Goal: Task Accomplishment & Management: Manage account settings

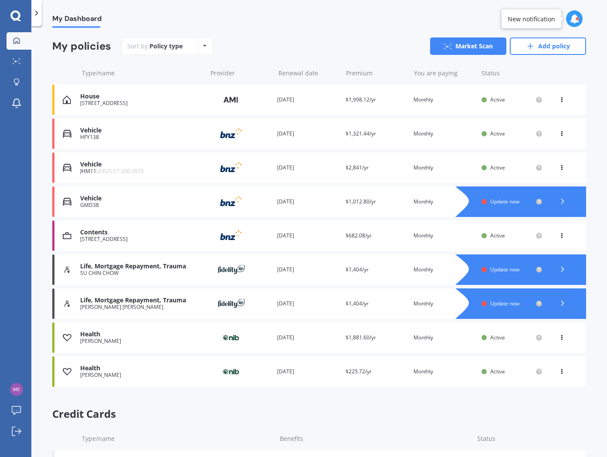
scroll to position [75, 0]
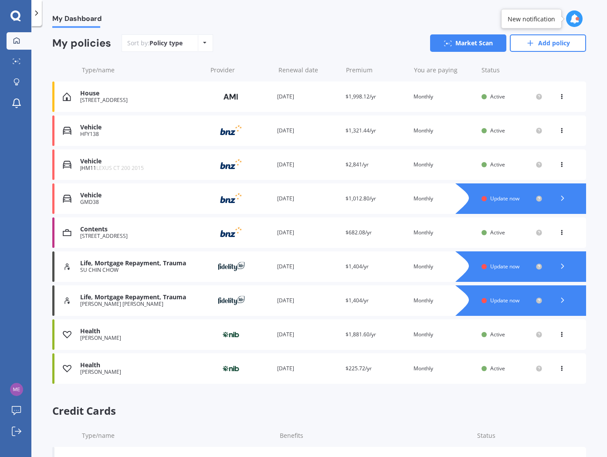
click at [510, 269] on span "Update now" at bounding box center [504, 266] width 29 height 7
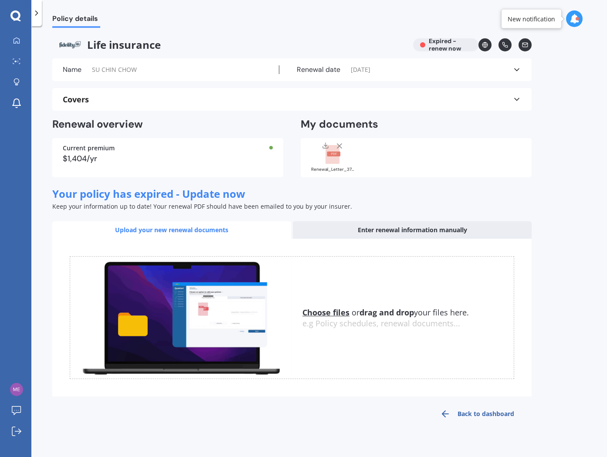
click at [523, 71] on div "Name SU CHIN CHOW Renewal date [DATE] See more" at bounding box center [292, 69] width 480 height 23
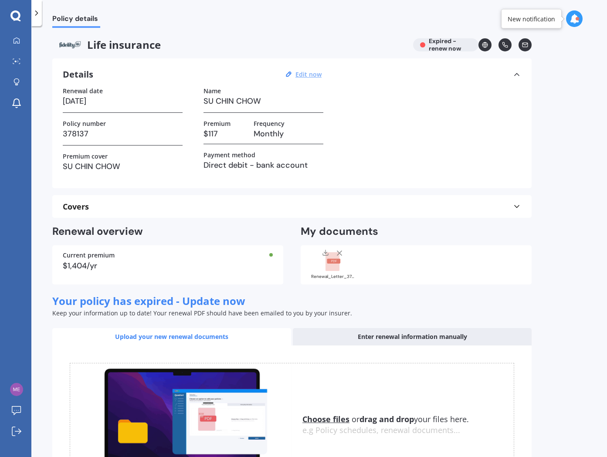
click at [301, 75] on u "Edit now" at bounding box center [309, 74] width 26 height 8
select select "01"
select select "10"
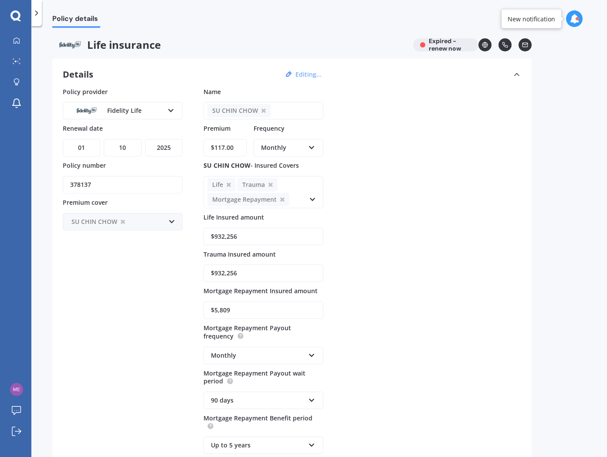
click at [155, 149] on select "YYYY 2027 2026 2025 2024 2023 2022 2021 2020 2019 2018 2017 2016 2015 2014 2013…" at bounding box center [163, 147] width 37 height 17
select select "2026"
click at [145, 139] on select "YYYY 2027 2026 2025 2024 2023 2022 2021 2020 2019 2018 2017 2016 2015 2014 2013…" at bounding box center [163, 147] width 37 height 17
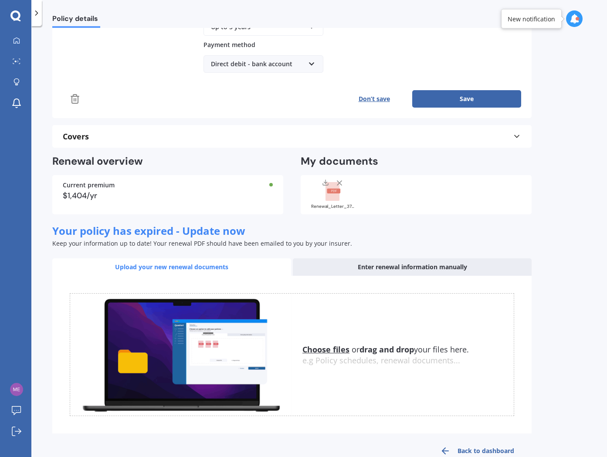
click at [460, 95] on button "Save" at bounding box center [466, 98] width 109 height 17
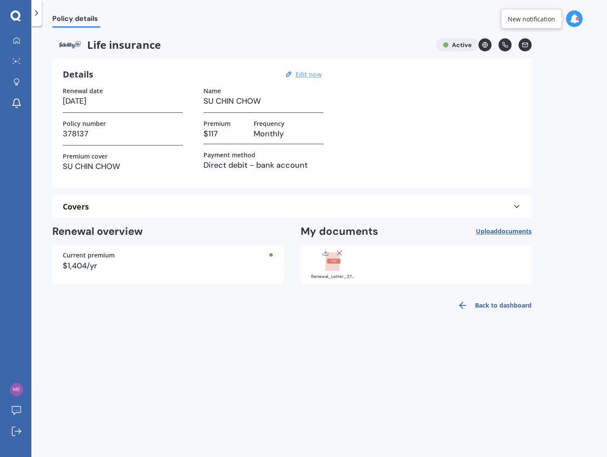
click at [41, 16] on div at bounding box center [36, 13] width 10 height 26
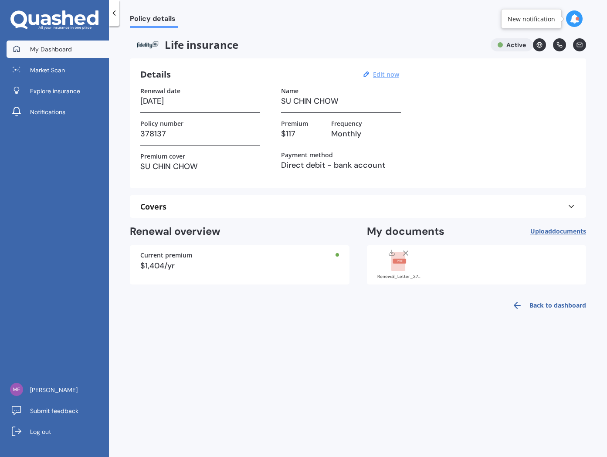
click at [44, 45] on span "My Dashboard" at bounding box center [51, 49] width 42 height 9
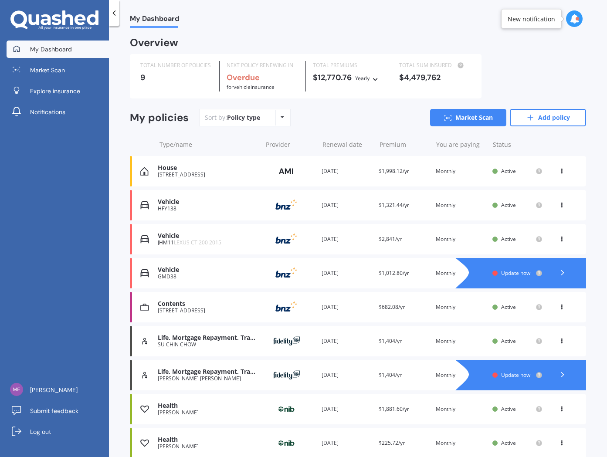
click at [523, 375] on span "Update now" at bounding box center [515, 374] width 29 height 7
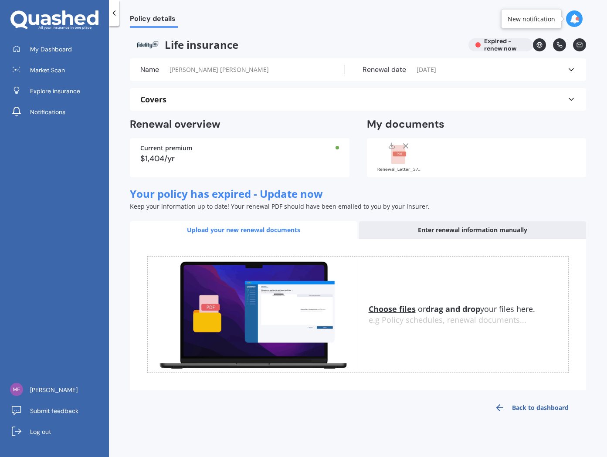
click at [545, 73] on div "Renewal date [DATE]" at bounding box center [456, 69] width 222 height 9
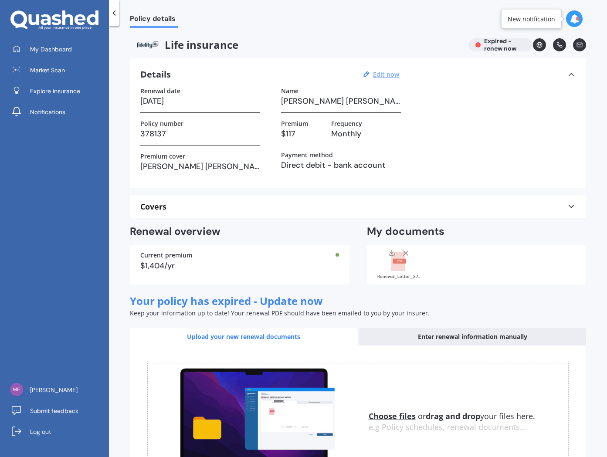
click at [390, 78] on u "Edit now" at bounding box center [386, 74] width 26 height 8
select select "01"
select select "10"
select select "2025"
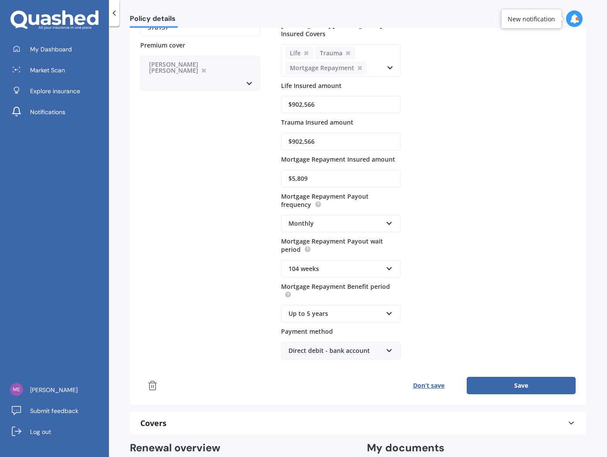
scroll to position [160, 0]
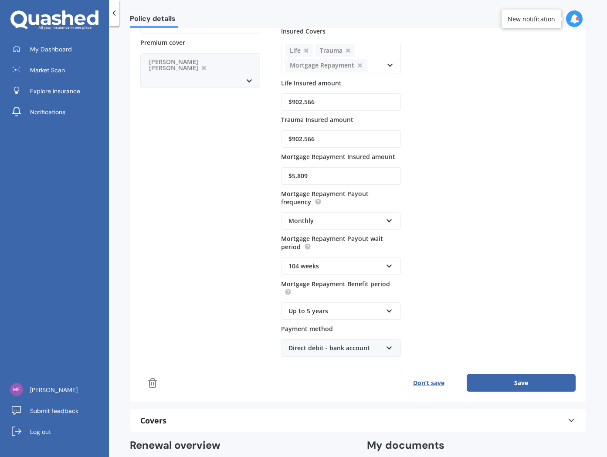
click at [513, 374] on button "Save" at bounding box center [521, 382] width 109 height 17
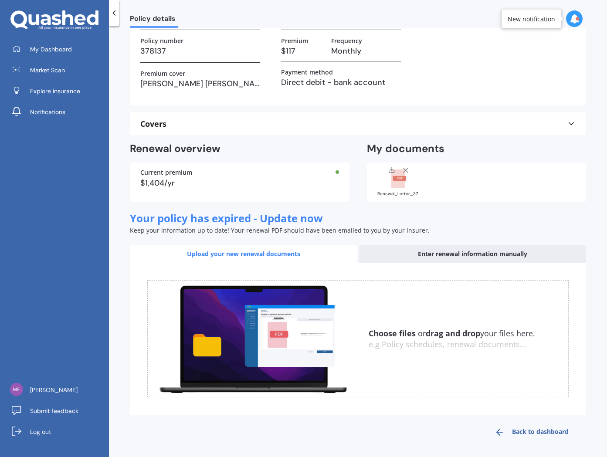
scroll to position [0, 0]
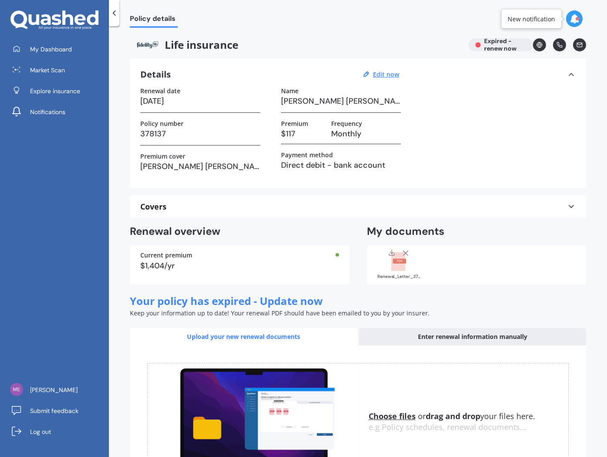
click at [116, 20] on div at bounding box center [114, 13] width 10 height 26
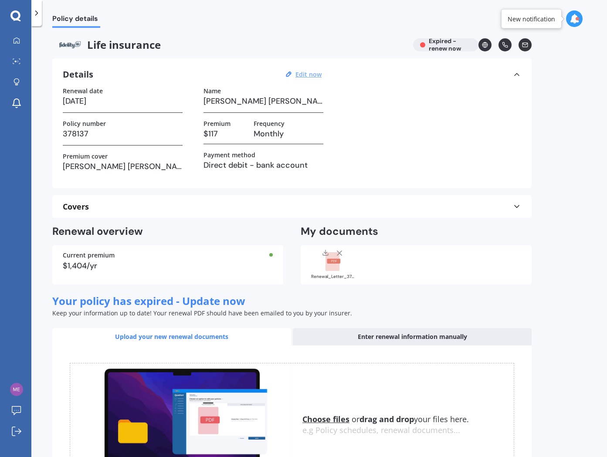
click at [304, 78] on u "Edit now" at bounding box center [309, 74] width 26 height 8
select select "01"
select select "10"
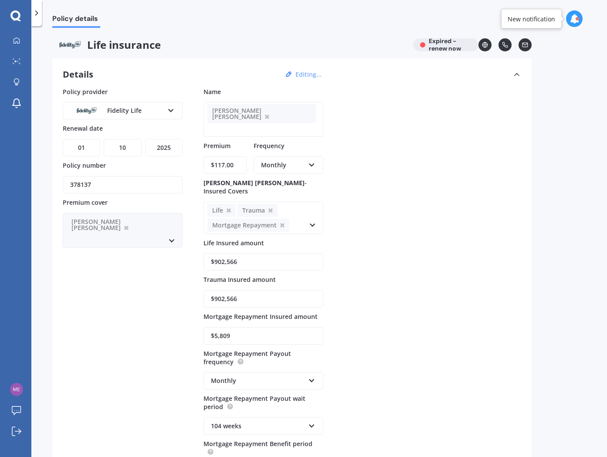
click at [153, 153] on select "YYYY 2027 2026 2025 2024 2023 2022 2021 2020 2019 2018 2017 2016 2015 2014 2013…" at bounding box center [163, 147] width 37 height 17
select select "2026"
click at [145, 139] on select "YYYY 2027 2026 2025 2024 2023 2022 2021 2020 2019 2018 2017 2016 2015 2014 2013…" at bounding box center [163, 147] width 37 height 17
click at [37, 16] on icon at bounding box center [36, 13] width 9 height 9
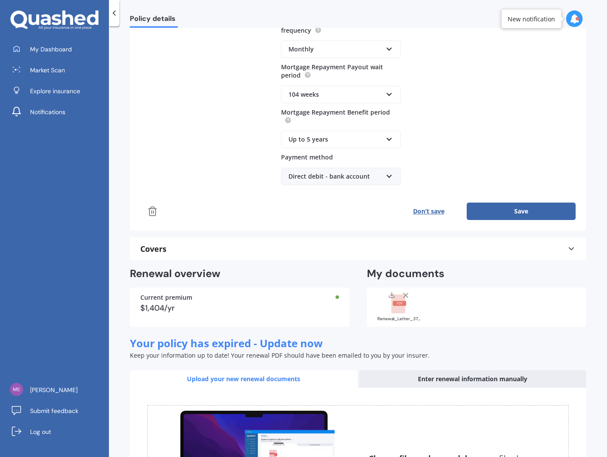
click at [518, 203] on button "Save" at bounding box center [521, 211] width 109 height 17
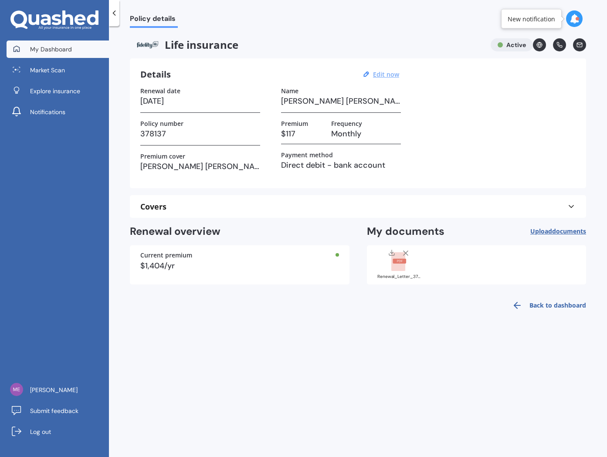
click at [68, 54] on link "My Dashboard" at bounding box center [58, 49] width 102 height 17
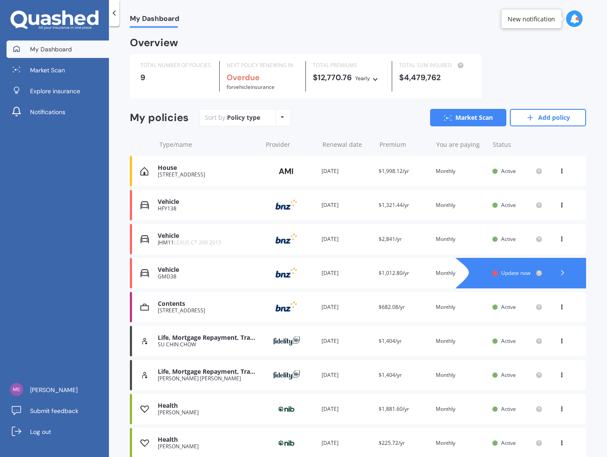
click at [373, 80] on icon at bounding box center [376, 77] width 6 height 5
click at [380, 137] on span "Monthly" at bounding box center [374, 140] width 23 height 8
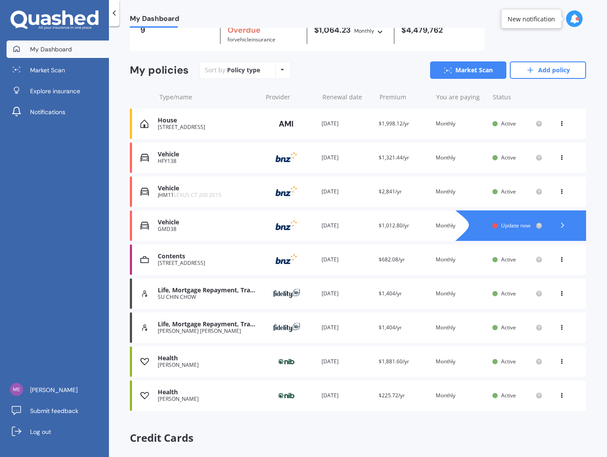
scroll to position [54, 0]
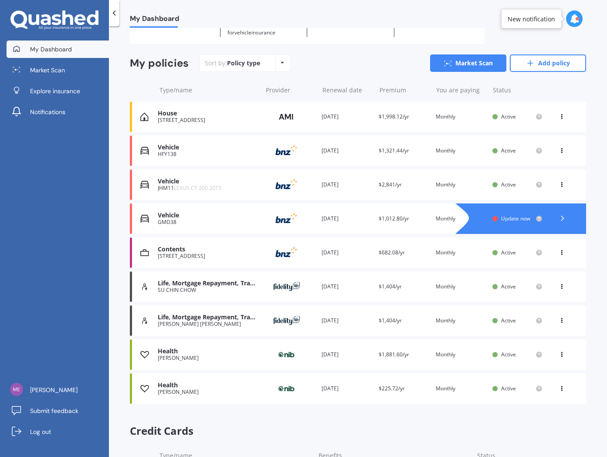
click at [536, 220] on circle at bounding box center [539, 219] width 6 height 6
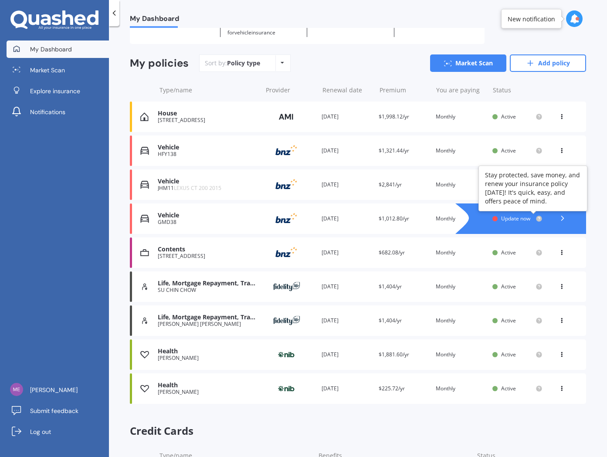
click at [536, 220] on circle at bounding box center [539, 219] width 6 height 6
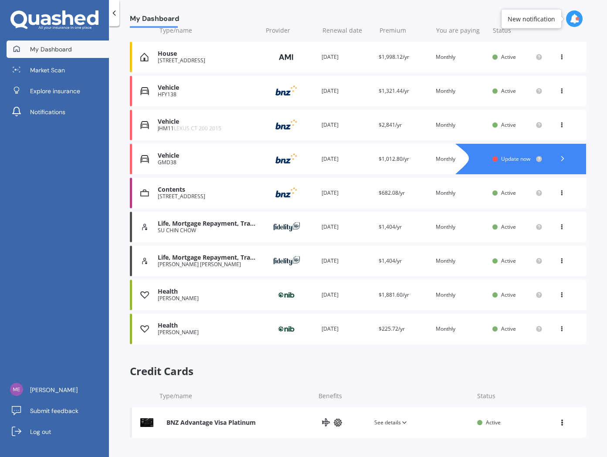
scroll to position [0, 0]
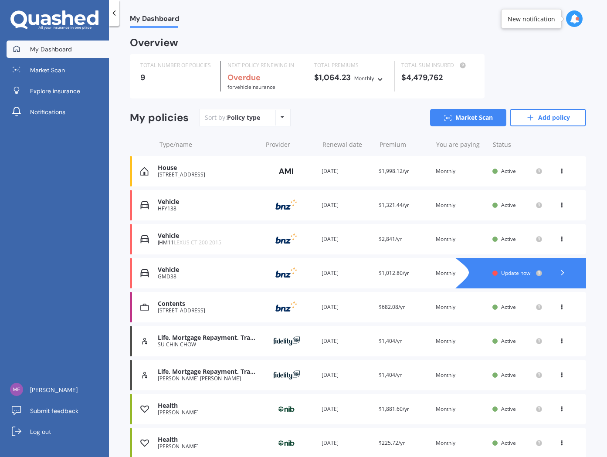
click at [559, 242] on div "View option View policy Delete" at bounding box center [563, 239] width 8 height 9
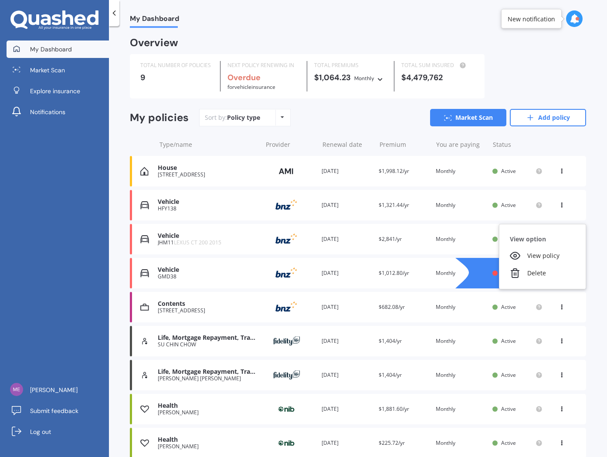
scroll to position [1, 0]
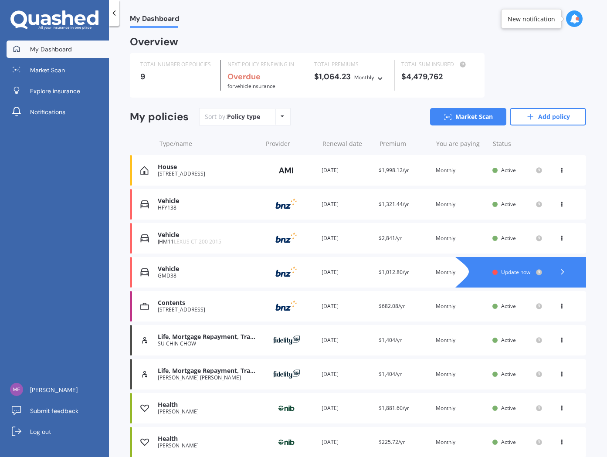
click at [598, 231] on div "My Dashboard Overview TOTAL NUMBER OF POLICIES 9 NEXT POLICY RENEWING IN Overdu…" at bounding box center [358, 243] width 498 height 431
click at [556, 277] on div at bounding box center [563, 272] width 26 height 13
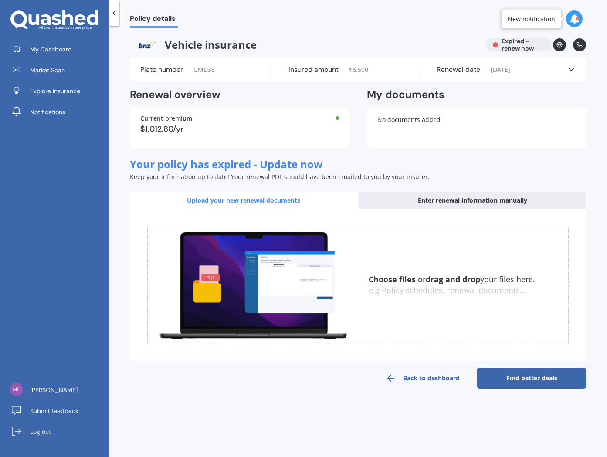
click at [554, 69] on div "Renewal date [DATE]" at bounding box center [493, 69] width 148 height 9
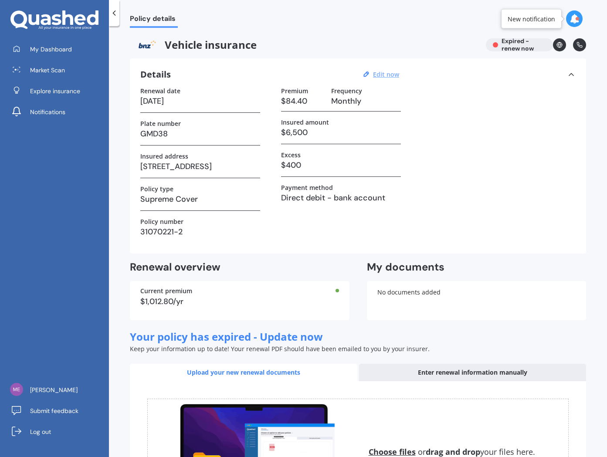
click at [380, 78] on u "Edit now" at bounding box center [386, 74] width 26 height 8
select select "01"
select select "10"
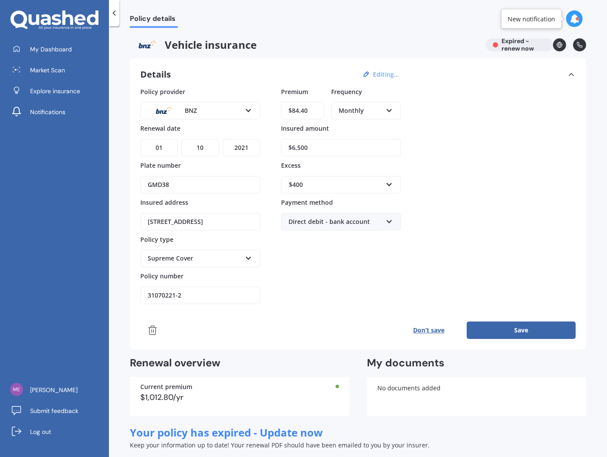
click at [247, 147] on select "YYYY 2027 2026 2025 2024 2023 2022 2021 2020 2019 2018 2017 2016 2015 2014 2013…" at bounding box center [241, 147] width 37 height 17
select select "2027"
click at [223, 139] on select "YYYY 2027 2026 2025 2024 2023 2022 2021 2020 2019 2018 2017 2016 2015 2014 2013…" at bounding box center [241, 147] width 37 height 17
click at [511, 332] on button "Save" at bounding box center [521, 330] width 109 height 17
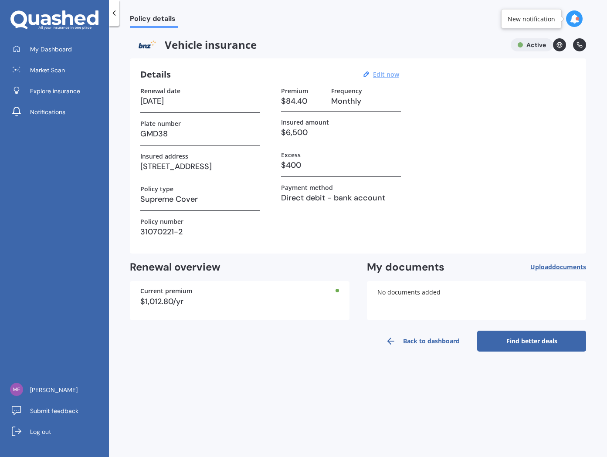
click at [116, 19] on div at bounding box center [114, 13] width 10 height 26
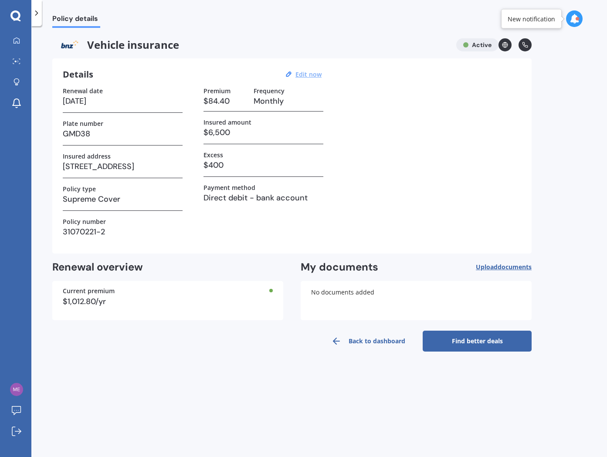
click at [36, 18] on div at bounding box center [36, 13] width 10 height 26
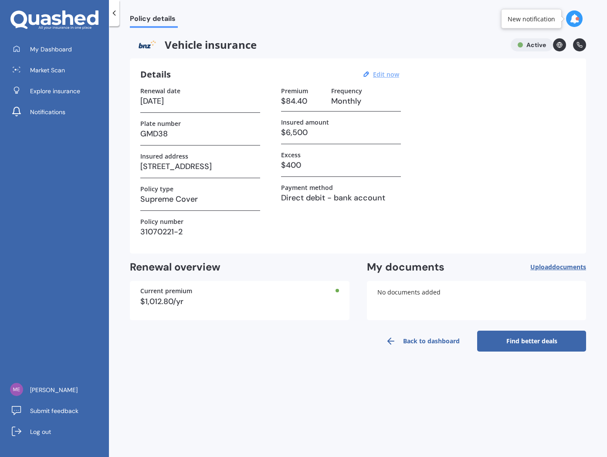
click at [17, 47] on icon at bounding box center [16, 48] width 7 height 7
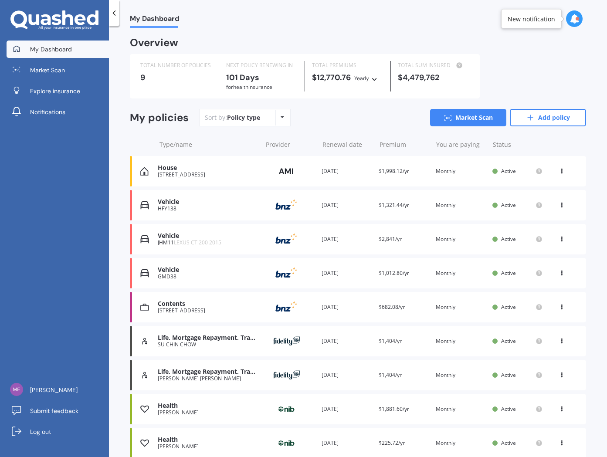
click at [559, 274] on icon at bounding box center [562, 271] width 6 height 5
click at [537, 308] on div "Delete" at bounding box center [543, 307] width 86 height 17
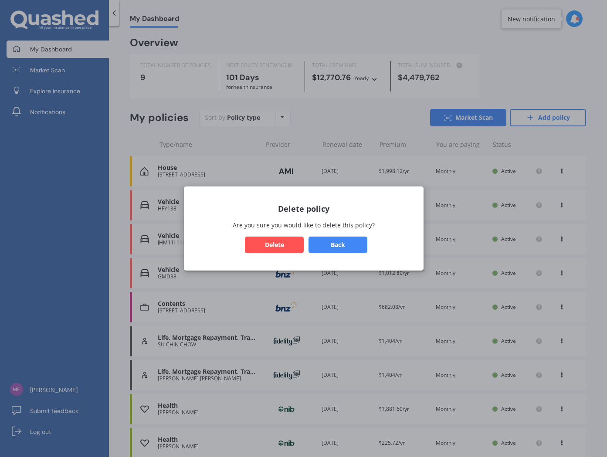
click at [282, 250] on button "Delete" at bounding box center [274, 245] width 59 height 17
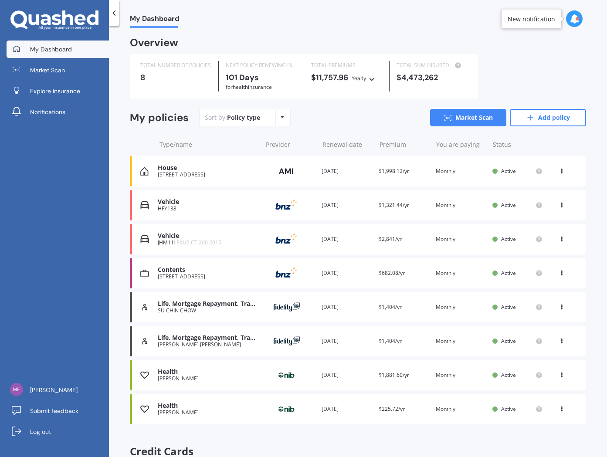
click at [361, 123] on div "Sort by: Policy type Policy type Alphabetical Date added Renewing next Market S…" at bounding box center [392, 117] width 387 height 17
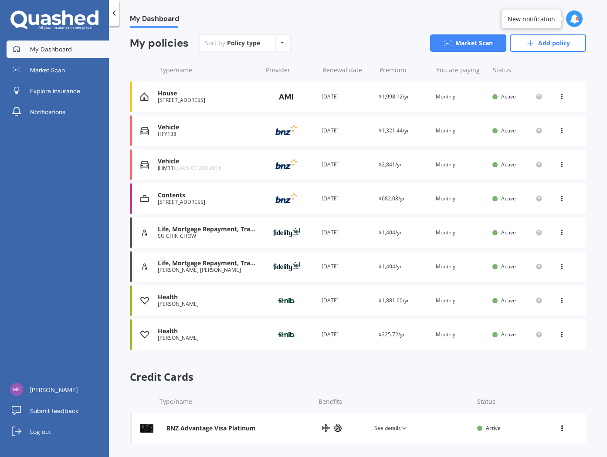
scroll to position [81, 0]
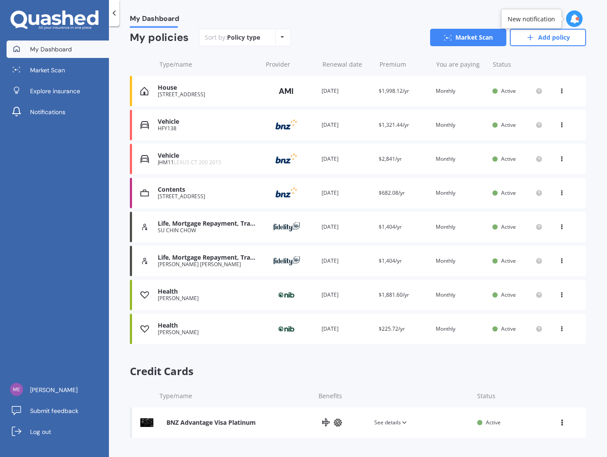
click at [395, 421] on span "See details" at bounding box center [391, 423] width 34 height 9
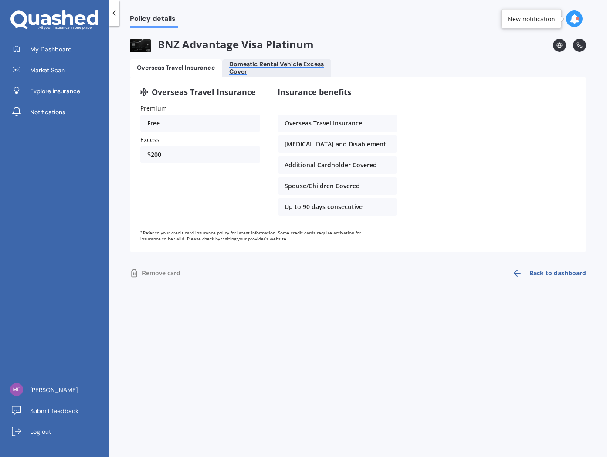
click at [307, 70] on div "Domestic Rental Vehicle Excess Cover" at bounding box center [276, 68] width 95 height 15
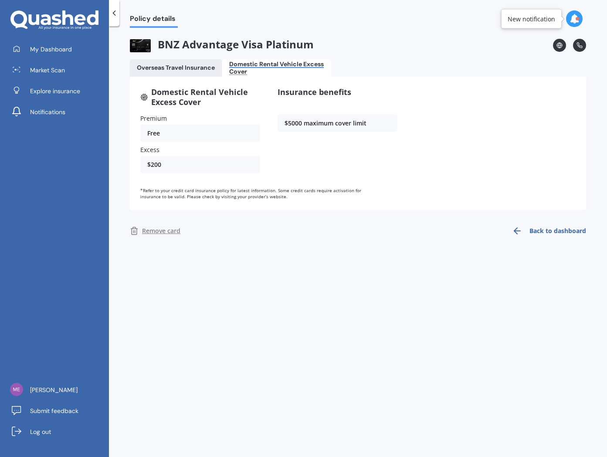
click at [116, 20] on div at bounding box center [114, 13] width 10 height 26
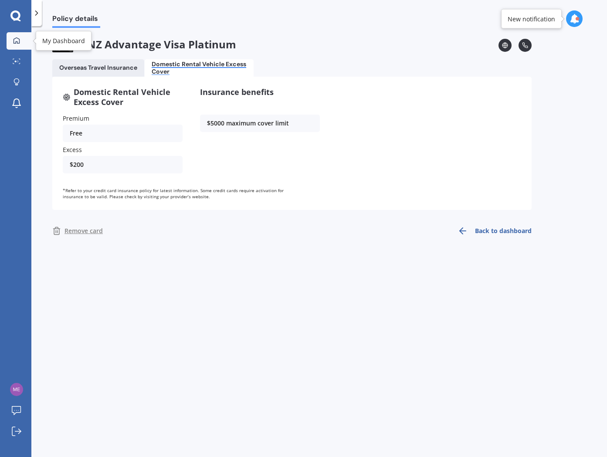
click at [9, 37] on link "My Dashboard" at bounding box center [19, 40] width 25 height 17
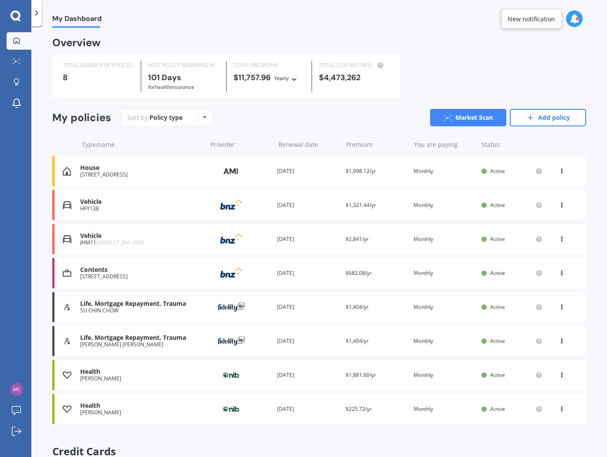
scroll to position [81, 0]
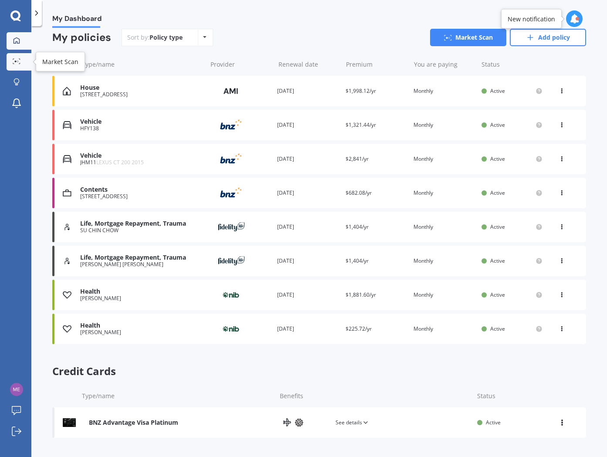
click at [18, 63] on icon at bounding box center [17, 61] width 8 height 6
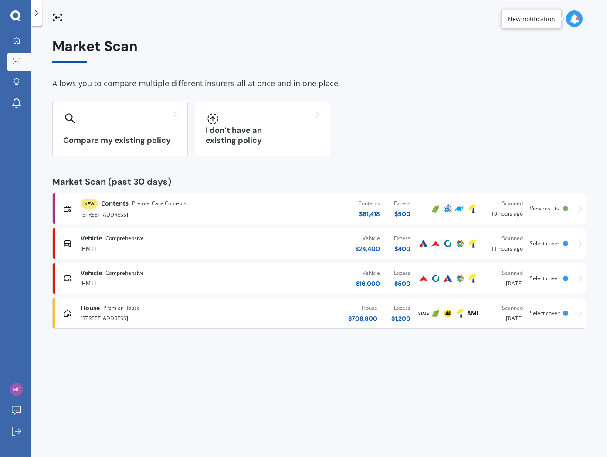
click at [566, 216] on div "NEW Contents PremierCare Contents 8 New Windsor Road, Avondale, Auckland 0600 C…" at bounding box center [319, 209] width 526 height 26
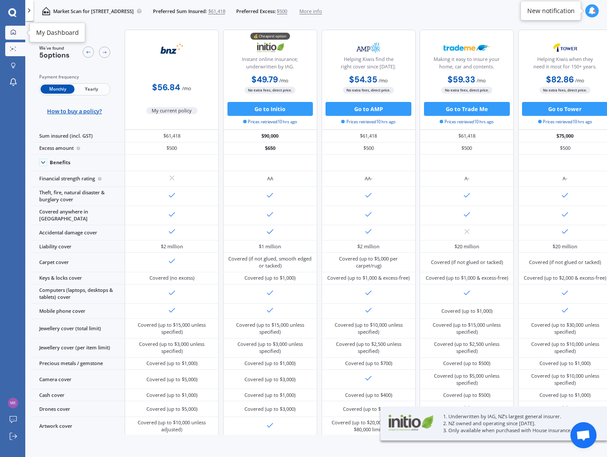
click at [18, 37] on link "My Dashboard" at bounding box center [15, 33] width 20 height 14
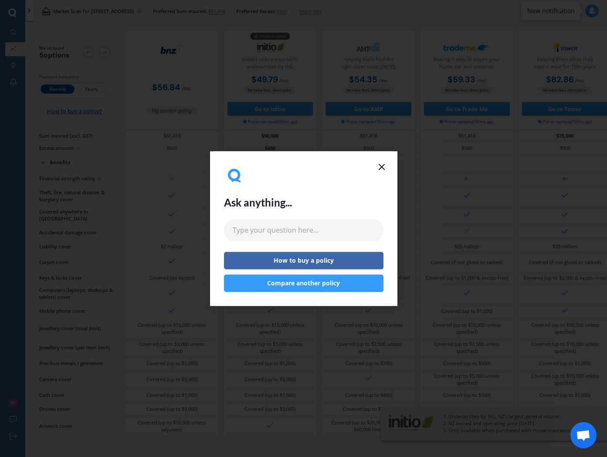
click at [385, 167] on icon at bounding box center [382, 167] width 10 height 10
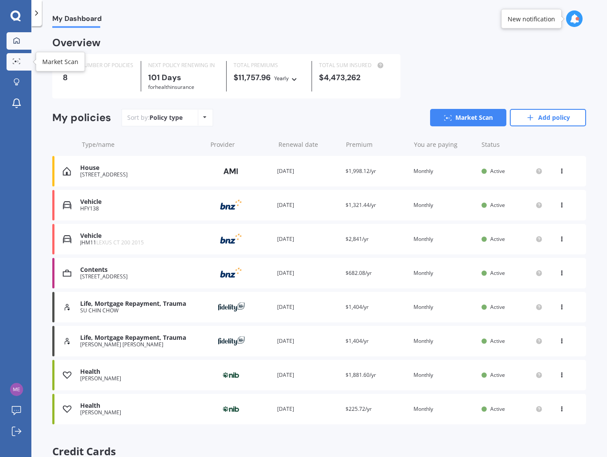
click at [14, 61] on icon at bounding box center [17, 61] width 8 height 6
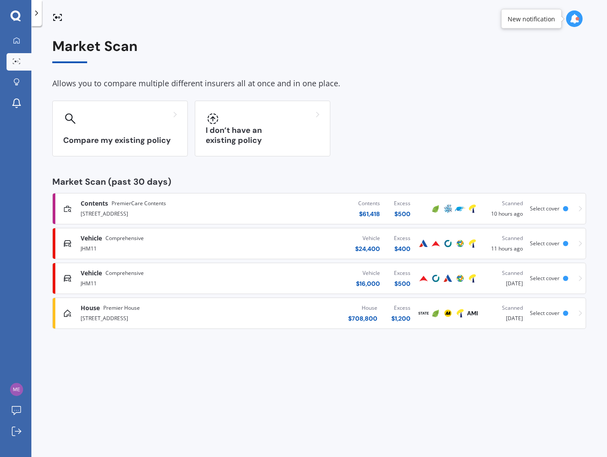
click at [555, 246] on span "Select cover" at bounding box center [545, 243] width 30 height 7
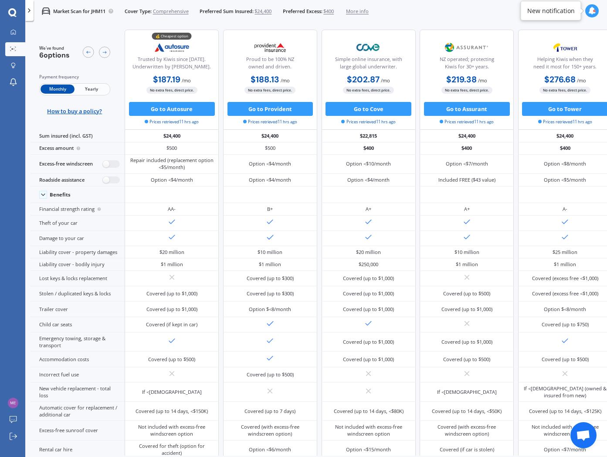
click at [30, 16] on div at bounding box center [29, 10] width 8 height 21
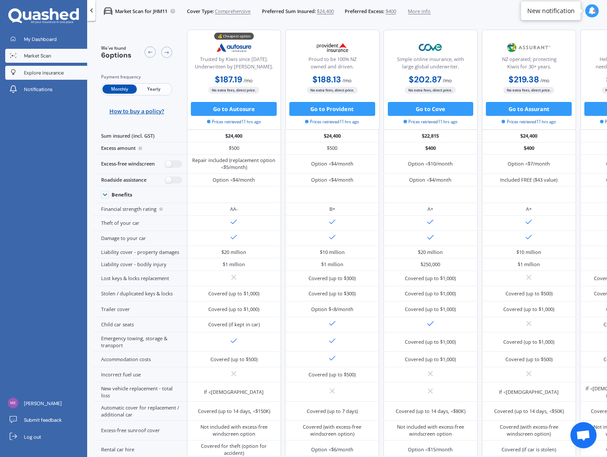
click at [31, 71] on span "Explore insurance" at bounding box center [44, 72] width 40 height 7
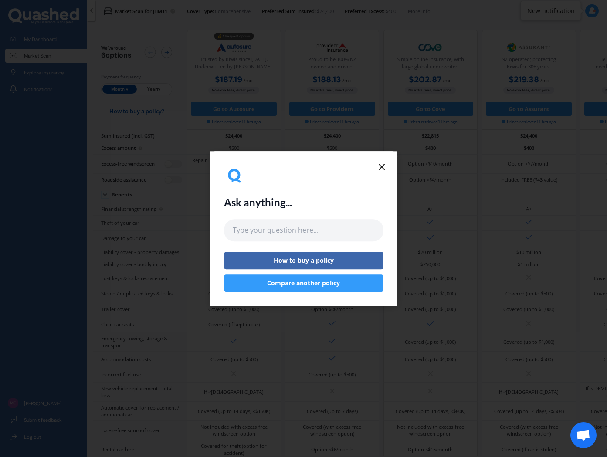
click at [379, 164] on line at bounding box center [381, 166] width 5 height 5
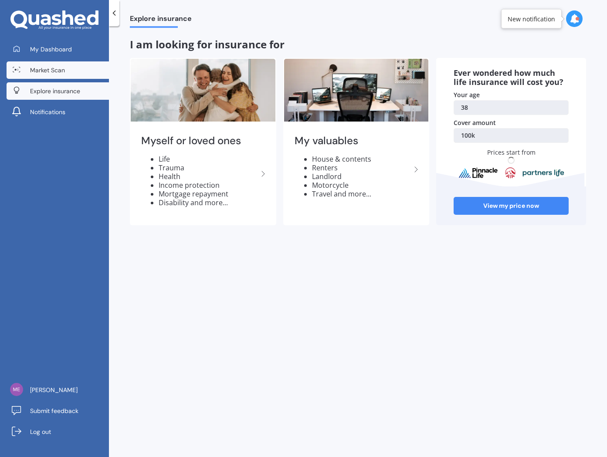
click at [53, 72] on span "Market Scan" at bounding box center [47, 70] width 35 height 9
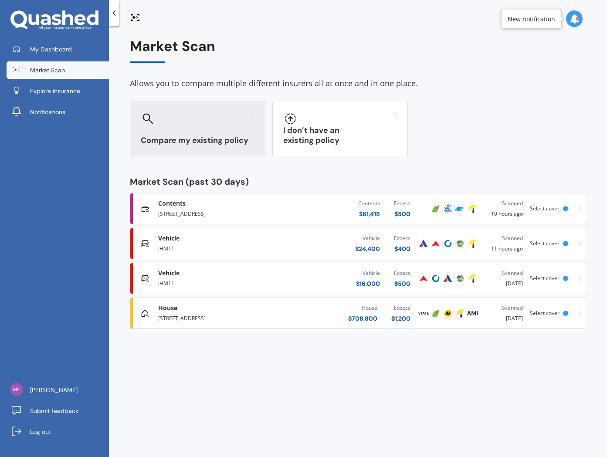
click at [229, 131] on div "Compare my existing policy" at bounding box center [198, 129] width 136 height 56
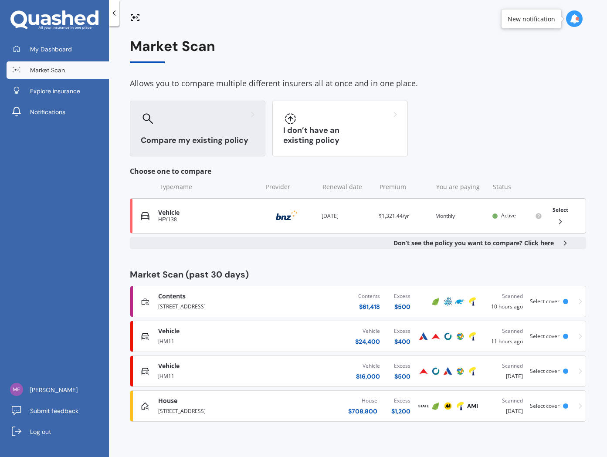
click at [318, 216] on div "Vehicle HFY138 Provider Renewal date 16 Aug 2026 Premium $1,321.44/yr You are p…" at bounding box center [358, 215] width 456 height 35
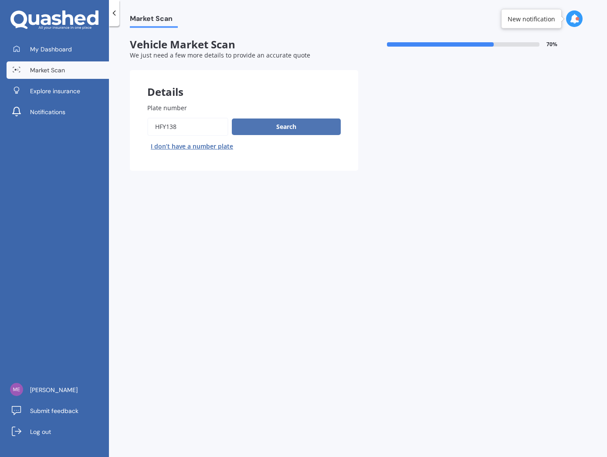
click at [279, 124] on button "Search" at bounding box center [286, 127] width 109 height 17
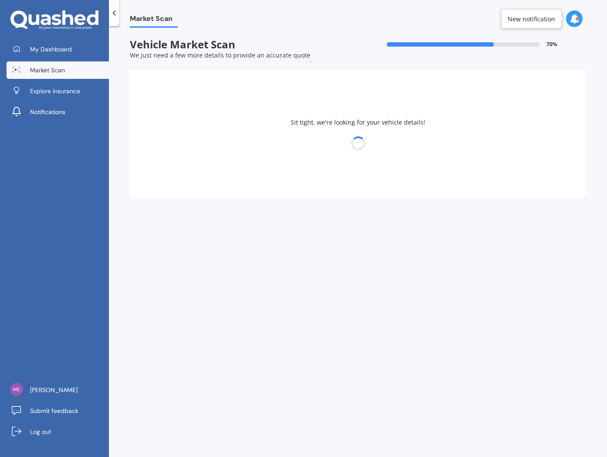
select select "ALFA ROMEO"
select select "GIULIETTA"
select select "10"
select select "03"
select select "1987"
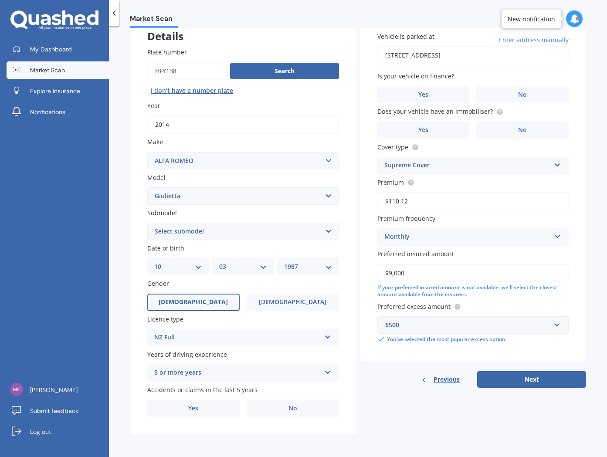
scroll to position [58, 0]
click at [294, 228] on select "Select submodel Distinctive QV Velcoe 1.7/PT/6AM" at bounding box center [243, 231] width 192 height 17
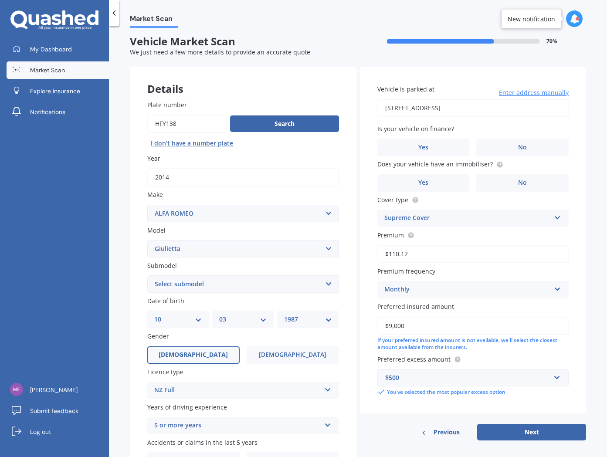
scroll to position [2, 0]
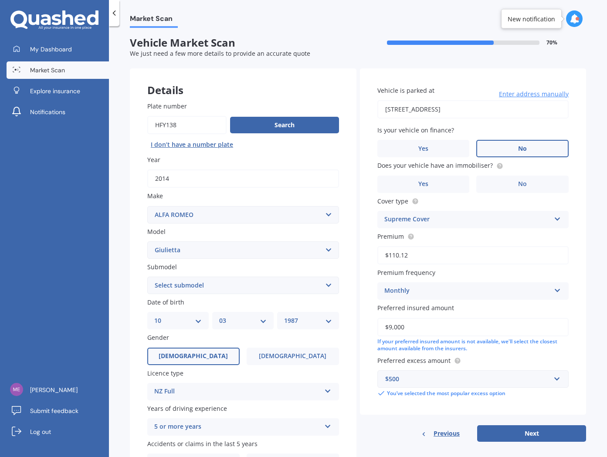
click at [498, 147] on label "No" at bounding box center [522, 148] width 92 height 17
click at [0, 0] on input "No" at bounding box center [0, 0] width 0 height 0
click at [538, 187] on label "No" at bounding box center [522, 184] width 92 height 17
click at [0, 0] on input "No" at bounding box center [0, 0] width 0 height 0
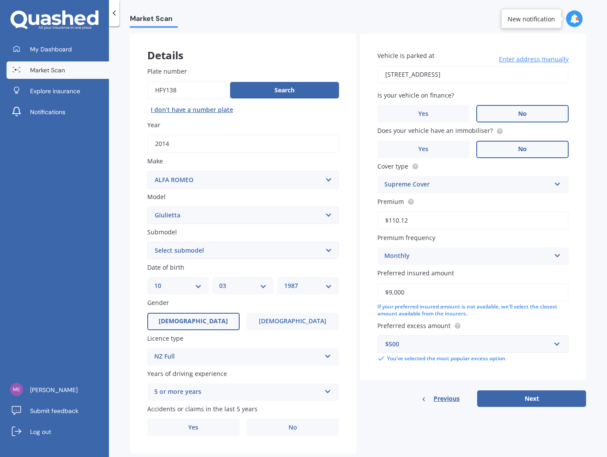
scroll to position [58, 0]
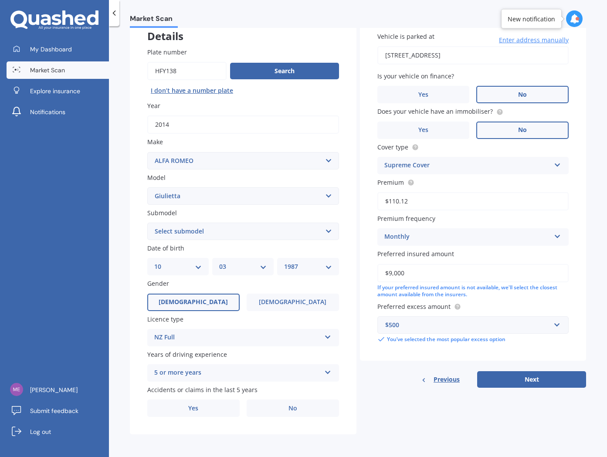
drag, startPoint x: 429, startPoint y: 275, endPoint x: 282, endPoint y: 273, distance: 146.9
click at [286, 273] on div "Details Plate number Search I don’t have a number plate Year 2014 Make Select m…" at bounding box center [358, 224] width 456 height 421
type input "$8,550"
click at [536, 378] on button "Next" at bounding box center [531, 379] width 109 height 17
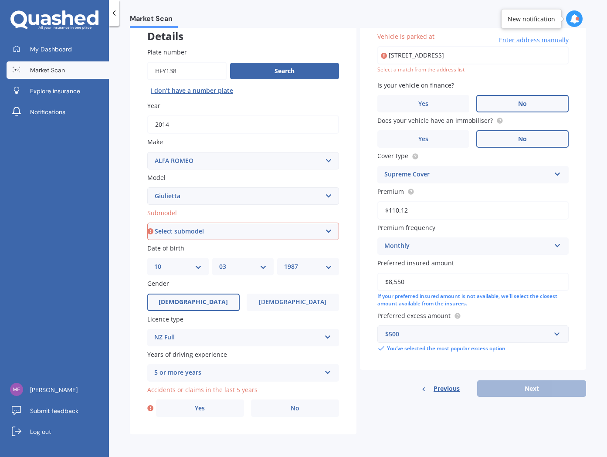
scroll to position [0, 0]
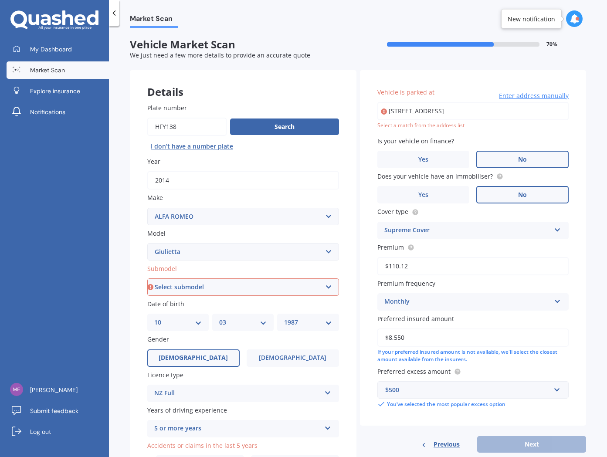
click at [515, 116] on input "[STREET_ADDRESS]" at bounding box center [474, 111] width 192 height 18
click at [528, 114] on input "[STREET_ADDRESS]" at bounding box center [474, 111] width 192 height 18
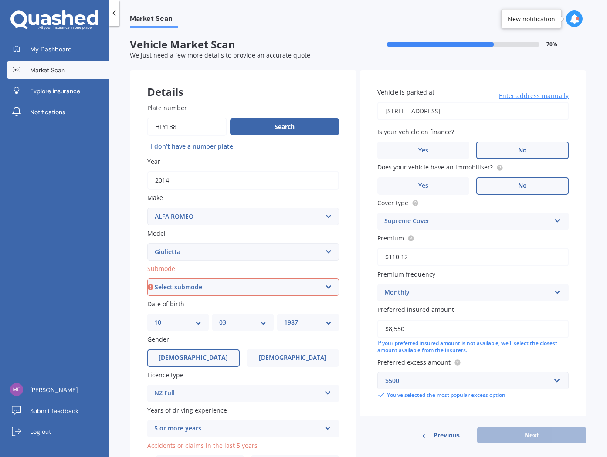
click at [530, 112] on input "[STREET_ADDRESS]" at bounding box center [474, 111] width 192 height 18
type input "[STREET_ADDRESS]"
click at [542, 433] on div "Previous Next" at bounding box center [473, 435] width 227 height 17
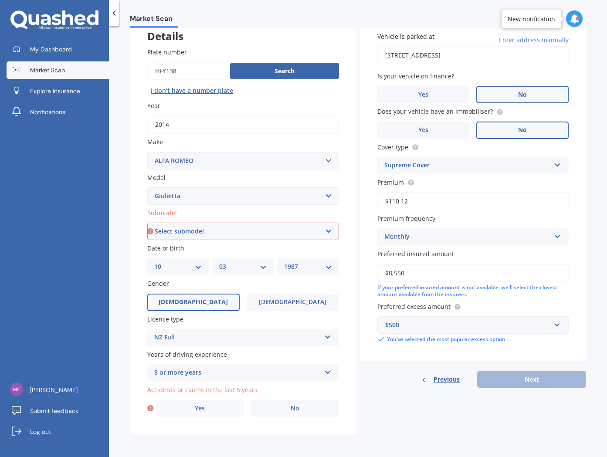
click at [216, 229] on select "Select submodel Distinctive QV Velcoe 1.7/PT/6AM" at bounding box center [243, 231] width 192 height 17
select select "QV"
click at [147, 223] on select "Select submodel Distinctive QV Velcoe 1.7/PT/6AM" at bounding box center [243, 231] width 192 height 17
click at [519, 377] on div "Previous Next" at bounding box center [473, 379] width 227 height 17
click at [281, 408] on label "No" at bounding box center [295, 408] width 88 height 17
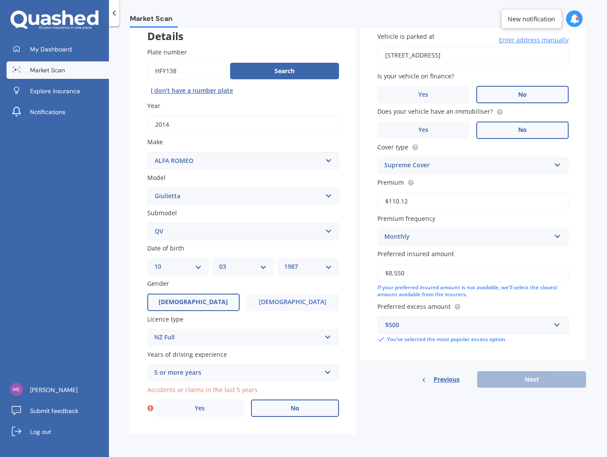
click at [0, 0] on input "No" at bounding box center [0, 0] width 0 height 0
click at [552, 375] on button "Next" at bounding box center [531, 379] width 109 height 17
select select "10"
select select "03"
select select "1987"
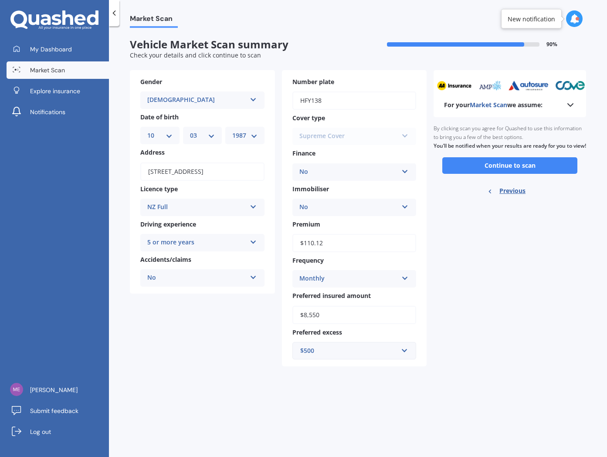
scroll to position [0, 0]
click at [489, 174] on button "Continue to scan" at bounding box center [509, 165] width 135 height 17
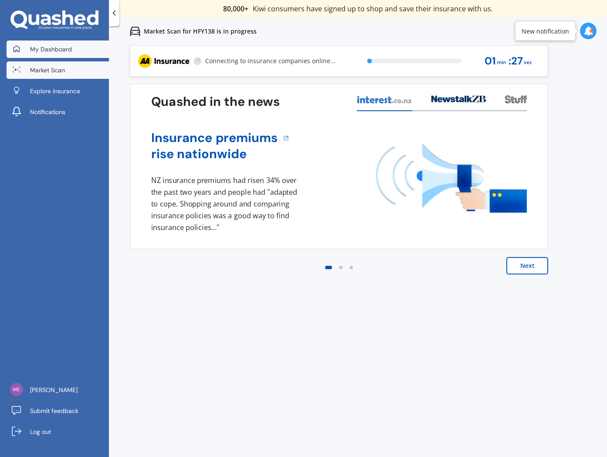
click at [77, 55] on link "My Dashboard" at bounding box center [58, 49] width 102 height 17
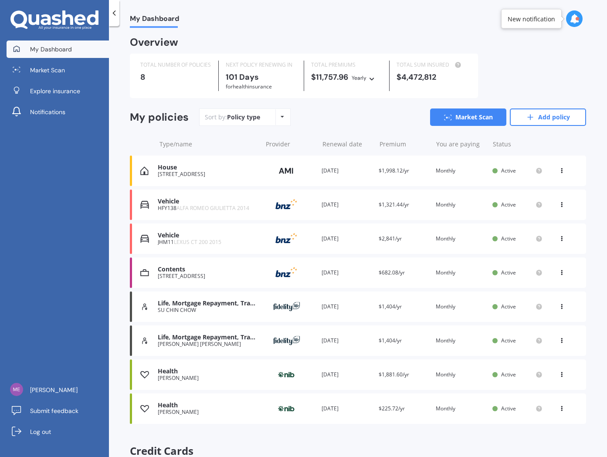
scroll to position [3, 0]
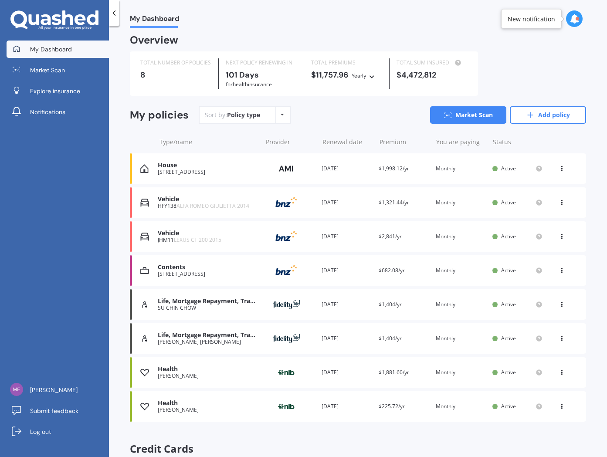
click at [561, 76] on div "TOTAL NUMBER OF POLICIES 8 NEXT POLICY RENEWING IN 101 Days for Health insuranc…" at bounding box center [358, 73] width 456 height 44
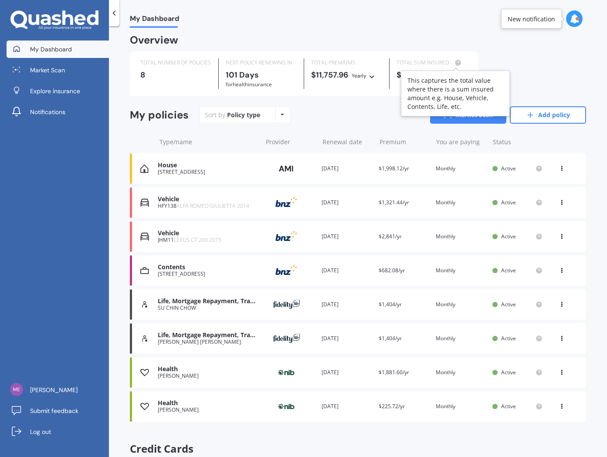
click at [457, 62] on circle at bounding box center [458, 63] width 6 height 6
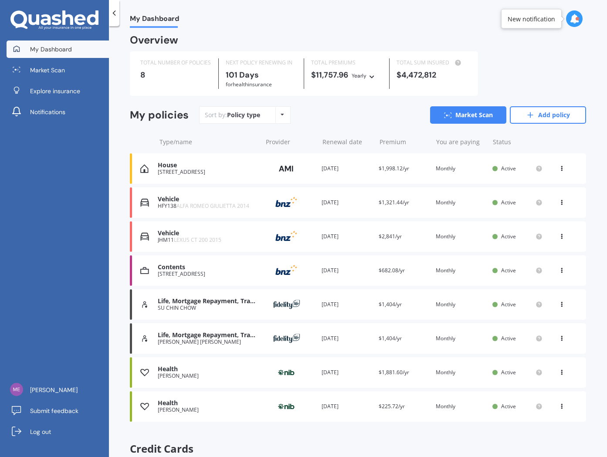
click at [418, 305] on div "Premium $1,404/yr" at bounding box center [404, 304] width 50 height 9
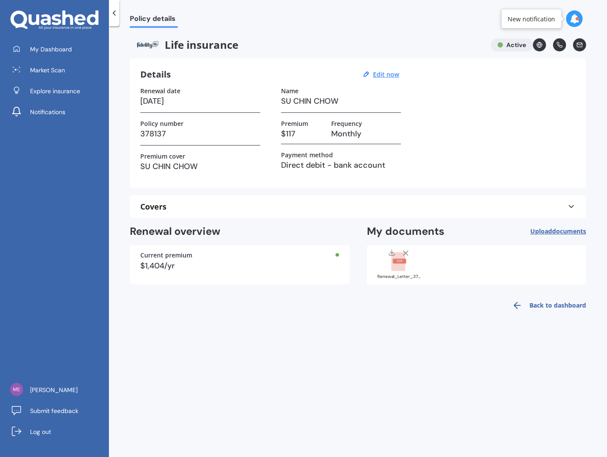
click at [394, 271] on rect at bounding box center [398, 261] width 14 height 19
click at [394, 267] on rect at bounding box center [398, 261] width 14 height 19
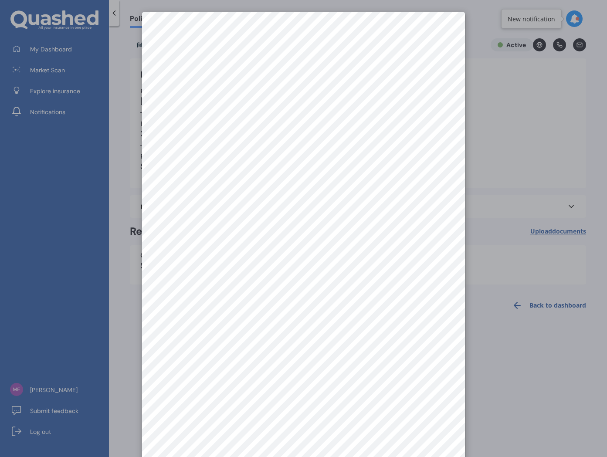
click at [495, 87] on div at bounding box center [303, 228] width 607 height 457
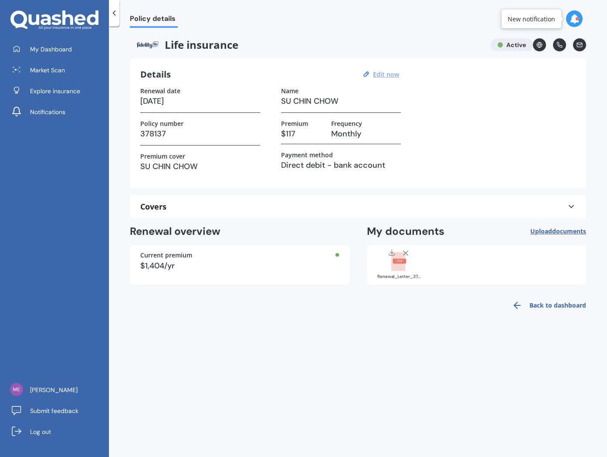
click at [387, 71] on u "Edit now" at bounding box center [386, 74] width 26 height 8
select select "01"
select select "10"
select select "2026"
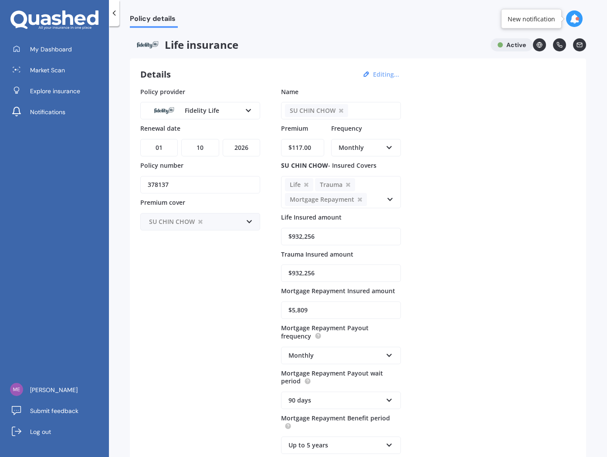
click at [314, 152] on input "$117.00" at bounding box center [302, 147] width 43 height 17
paste input "210.13"
type input "$210.13"
click at [486, 143] on div "Policy provider Fidelity Life AA AIA AMP ANZ ASB Asteron Life BNZ Chubb Cigna C…" at bounding box center [358, 289] width 436 height 404
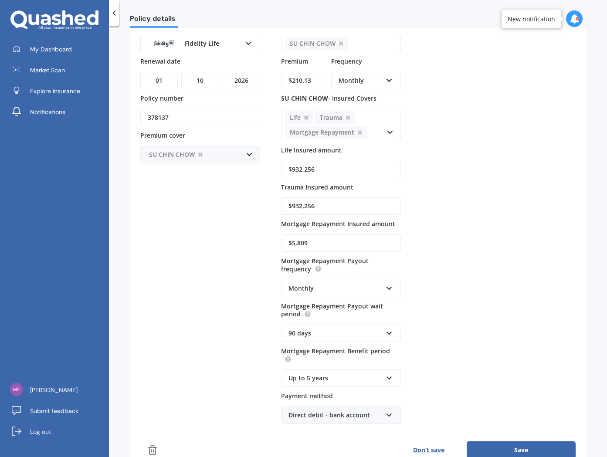
scroll to position [163, 0]
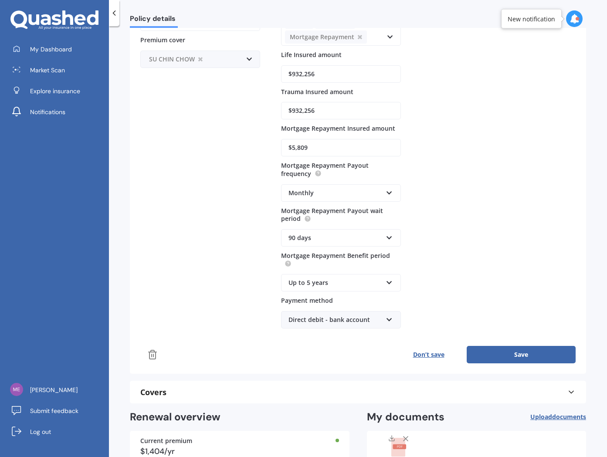
click at [516, 355] on button "Save" at bounding box center [521, 354] width 109 height 17
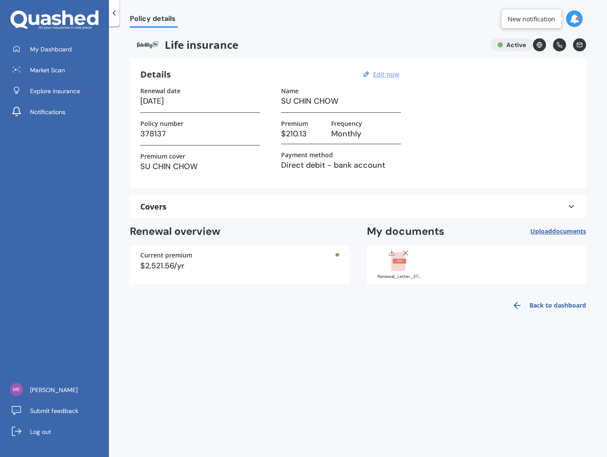
click at [118, 17] on div at bounding box center [114, 13] width 10 height 26
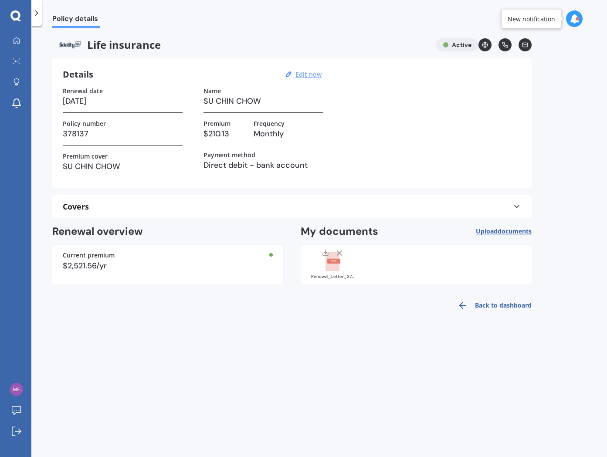
click at [41, 16] on icon at bounding box center [36, 13] width 9 height 9
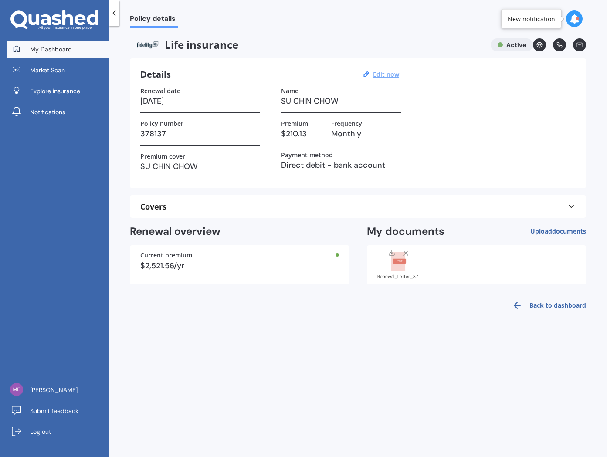
click at [65, 54] on link "My Dashboard" at bounding box center [58, 49] width 102 height 17
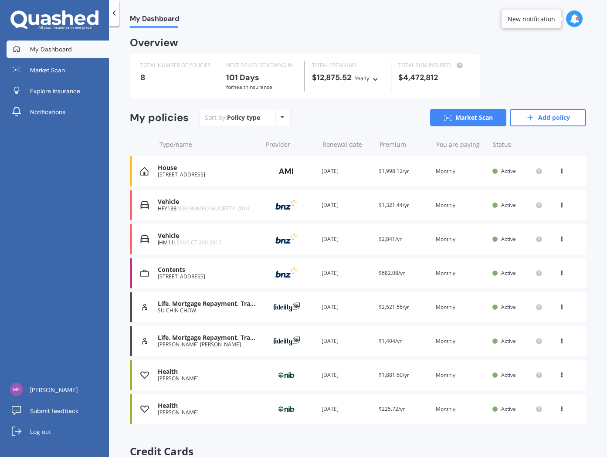
click at [462, 346] on div "Life, Mortgage Repayment, Trauma ZHI WEI MELVYN TAN Provider Renewal date 01 Oc…" at bounding box center [358, 341] width 456 height 31
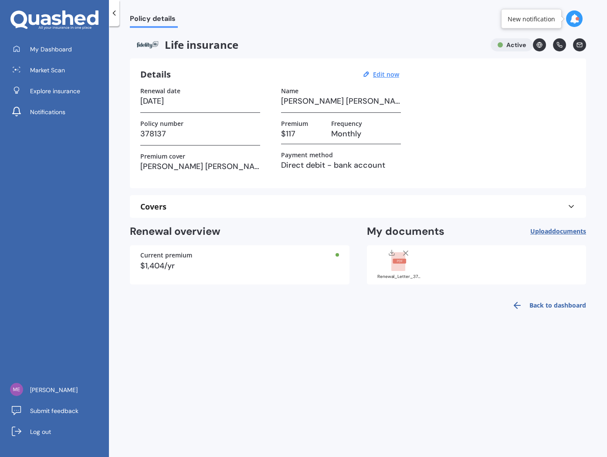
click at [401, 269] on rect at bounding box center [398, 261] width 14 height 19
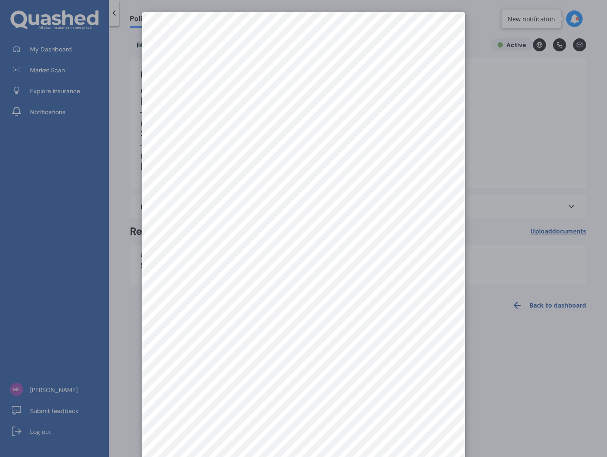
drag, startPoint x: 526, startPoint y: 294, endPoint x: 511, endPoint y: 302, distance: 17.2
click at [526, 294] on div at bounding box center [303, 228] width 607 height 457
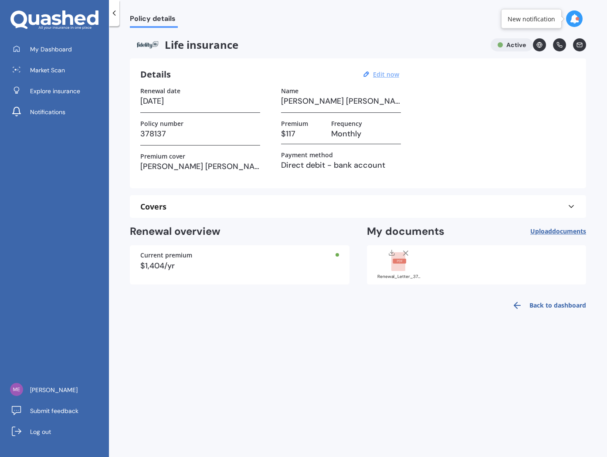
click at [391, 74] on u "Edit now" at bounding box center [386, 74] width 26 height 8
select select "01"
select select "10"
select select "2026"
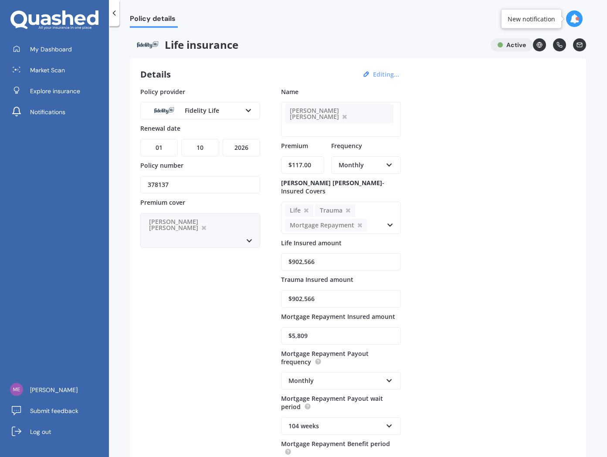
drag, startPoint x: 310, startPoint y: 146, endPoint x: 258, endPoint y: 145, distance: 52.3
click at [258, 145] on div "Policy provider Fidelity Life AA AIA AMP ANZ ASB Asteron Life BNZ Chubb Cigna C…" at bounding box center [358, 302] width 436 height 430
type input "$161.00"
click at [472, 182] on div "Policy provider Fidelity Life AA AIA AMP ANZ ASB Asteron Life BNZ Chubb Cigna C…" at bounding box center [358, 302] width 436 height 430
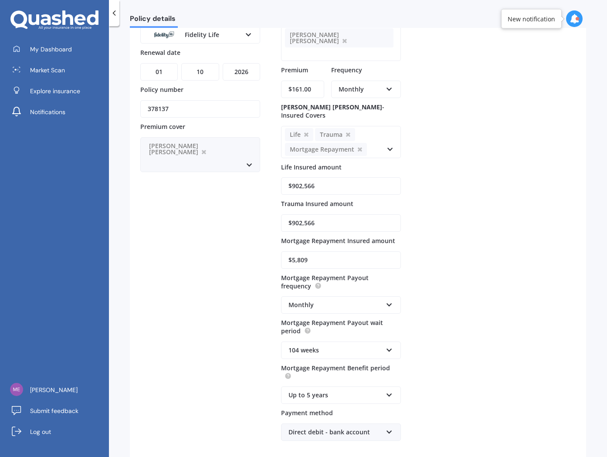
scroll to position [222, 0]
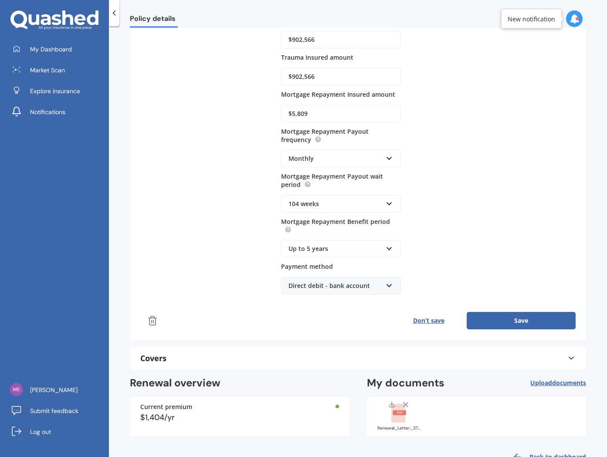
click at [521, 312] on button "Save" at bounding box center [521, 320] width 109 height 17
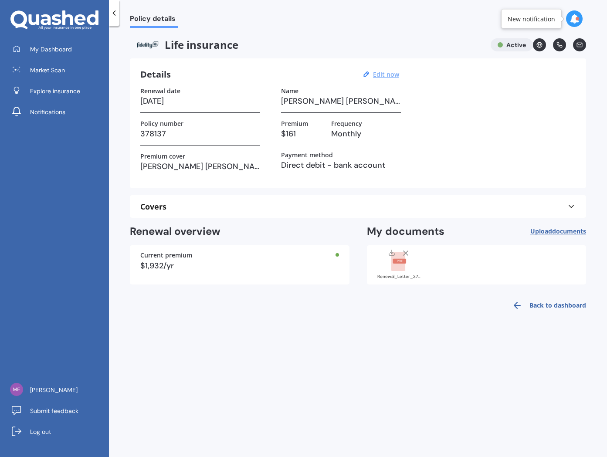
click at [112, 14] on icon at bounding box center [114, 13] width 9 height 9
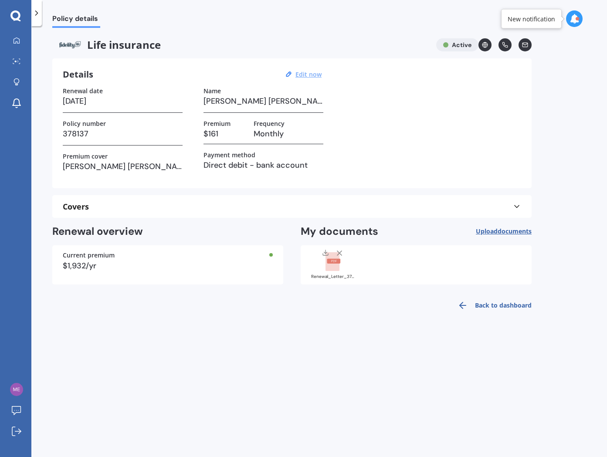
click at [37, 19] on div at bounding box center [36, 13] width 10 height 26
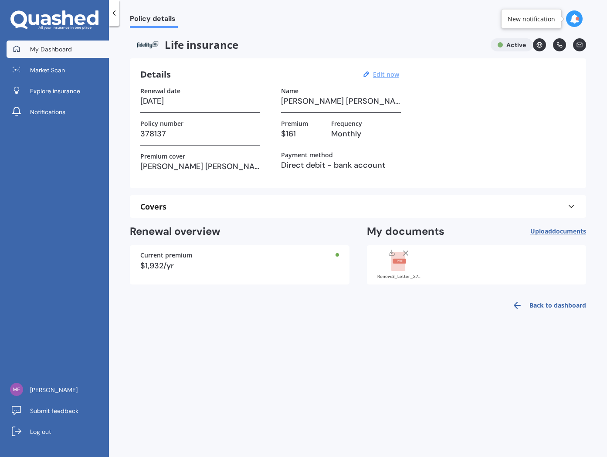
click at [54, 50] on span "My Dashboard" at bounding box center [51, 49] width 42 height 9
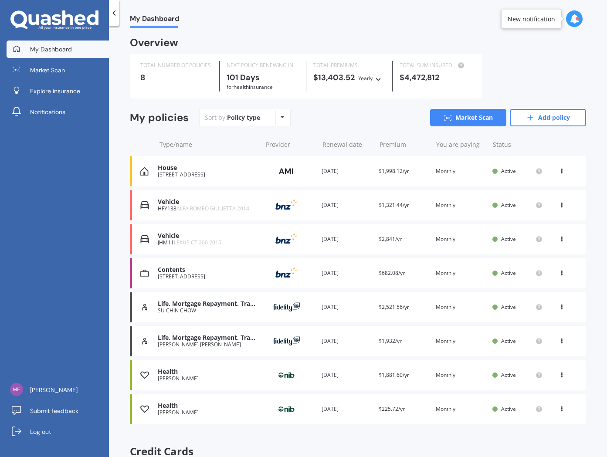
click at [556, 71] on div "TOTAL NUMBER OF POLICIES 8 NEXT POLICY RENEWING IN 101 Days for Health insuranc…" at bounding box center [358, 76] width 456 height 44
click at [61, 71] on span "Market Scan" at bounding box center [47, 70] width 35 height 9
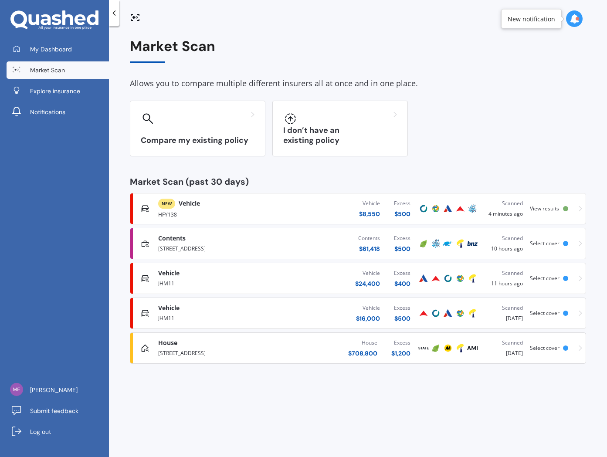
click at [574, 211] on div "NEW Vehicle Supreme Cover HFY138 Vehicle $ 8,550 Excess $ 500 Scanned 4 minutes…" at bounding box center [358, 209] width 449 height 26
